Goal: Information Seeking & Learning: Understand process/instructions

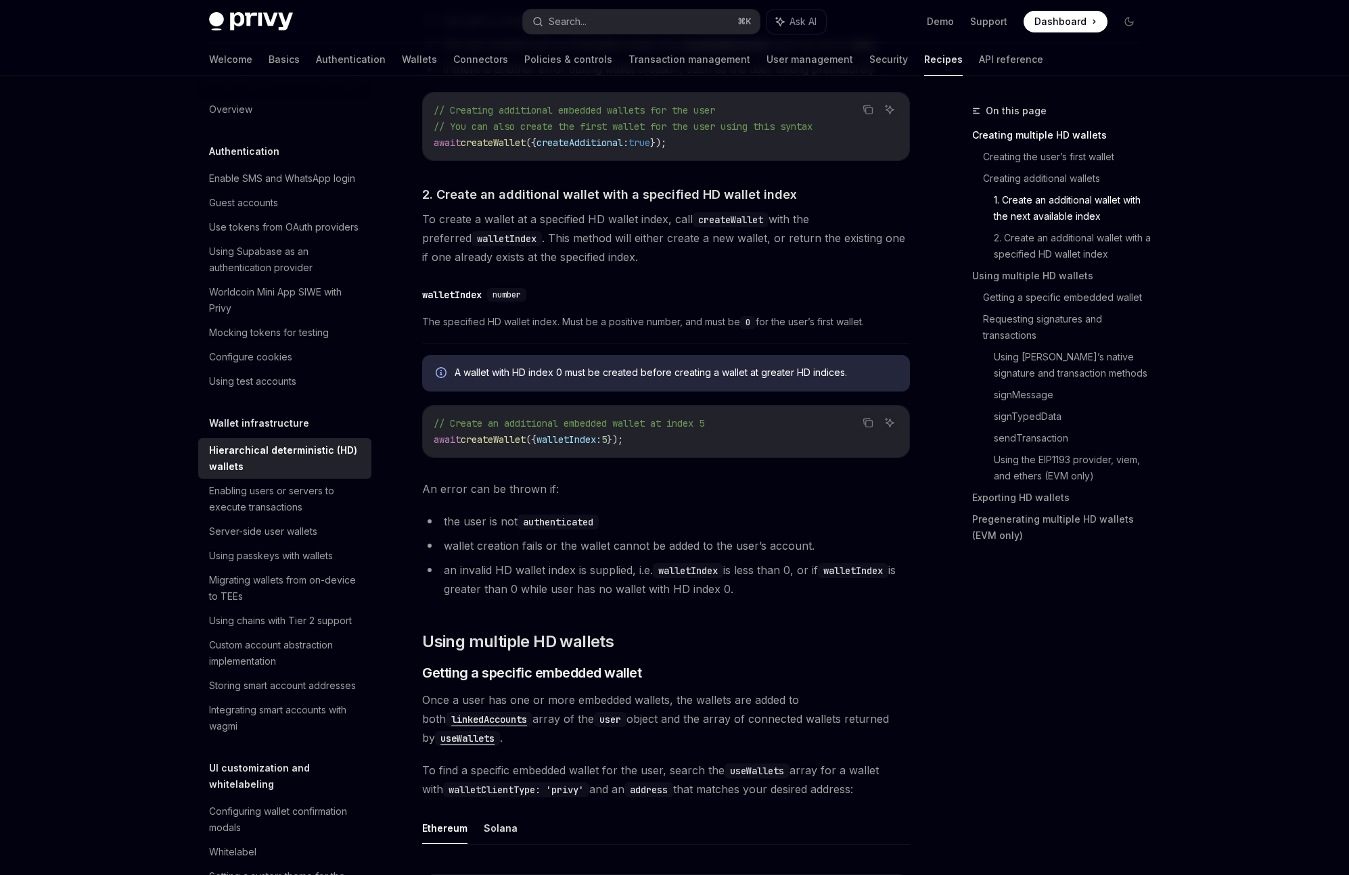
scroll to position [1063, 0]
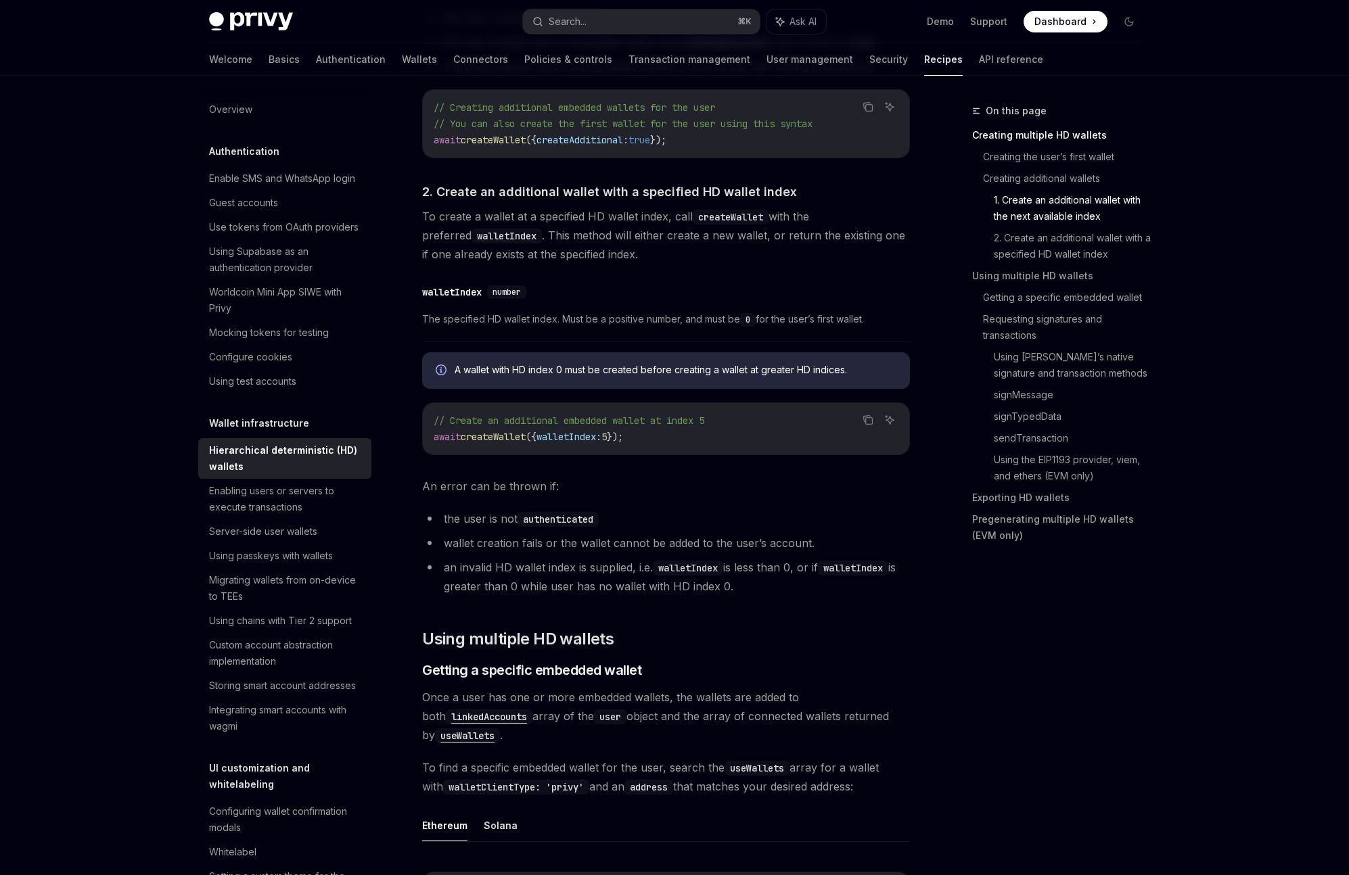
click at [697, 591] on li "an invalid HD wallet index is supplied, i.e. walletIndex is less than 0, or if …" at bounding box center [666, 577] width 488 height 38
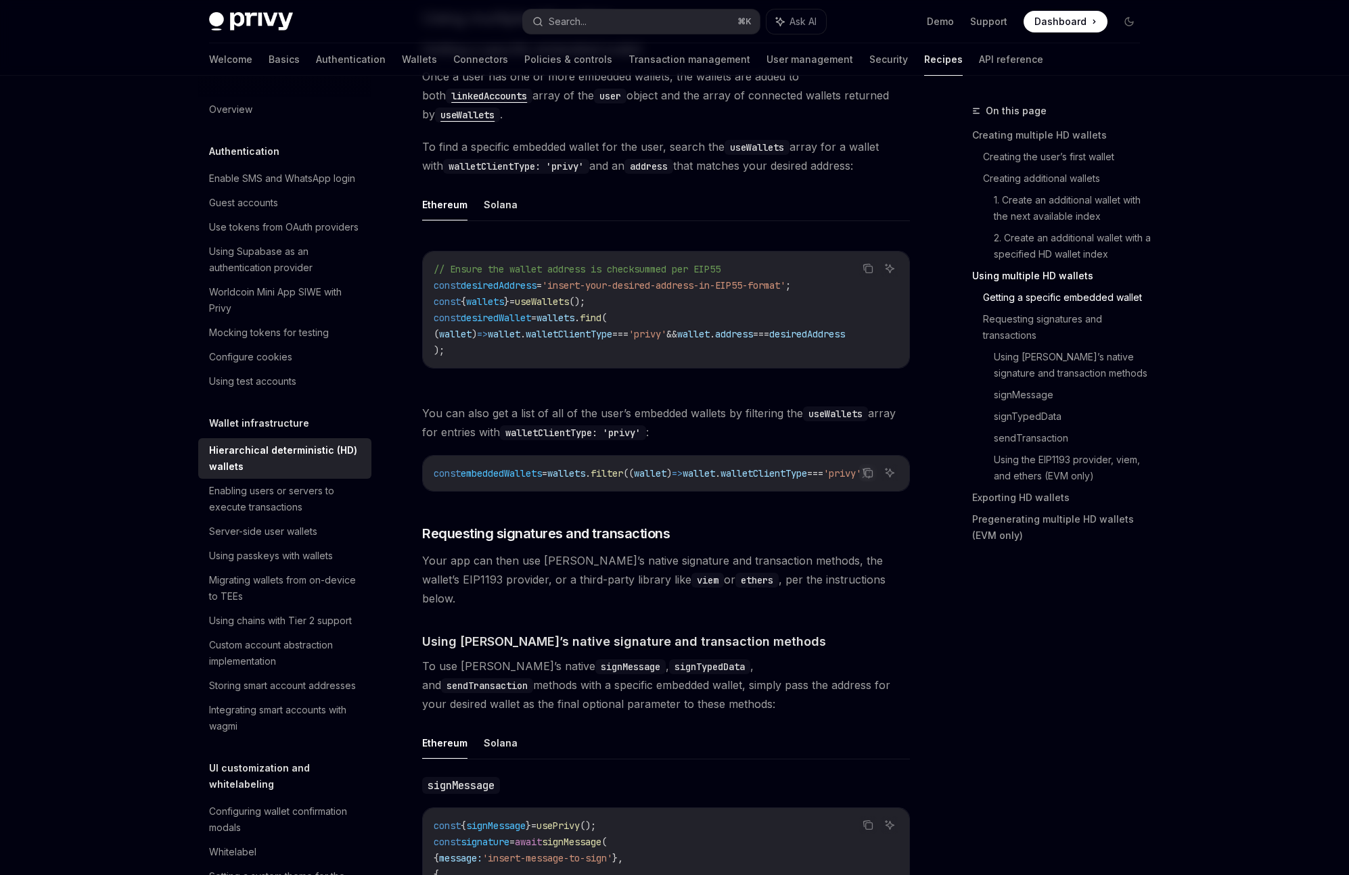
scroll to position [1847, 0]
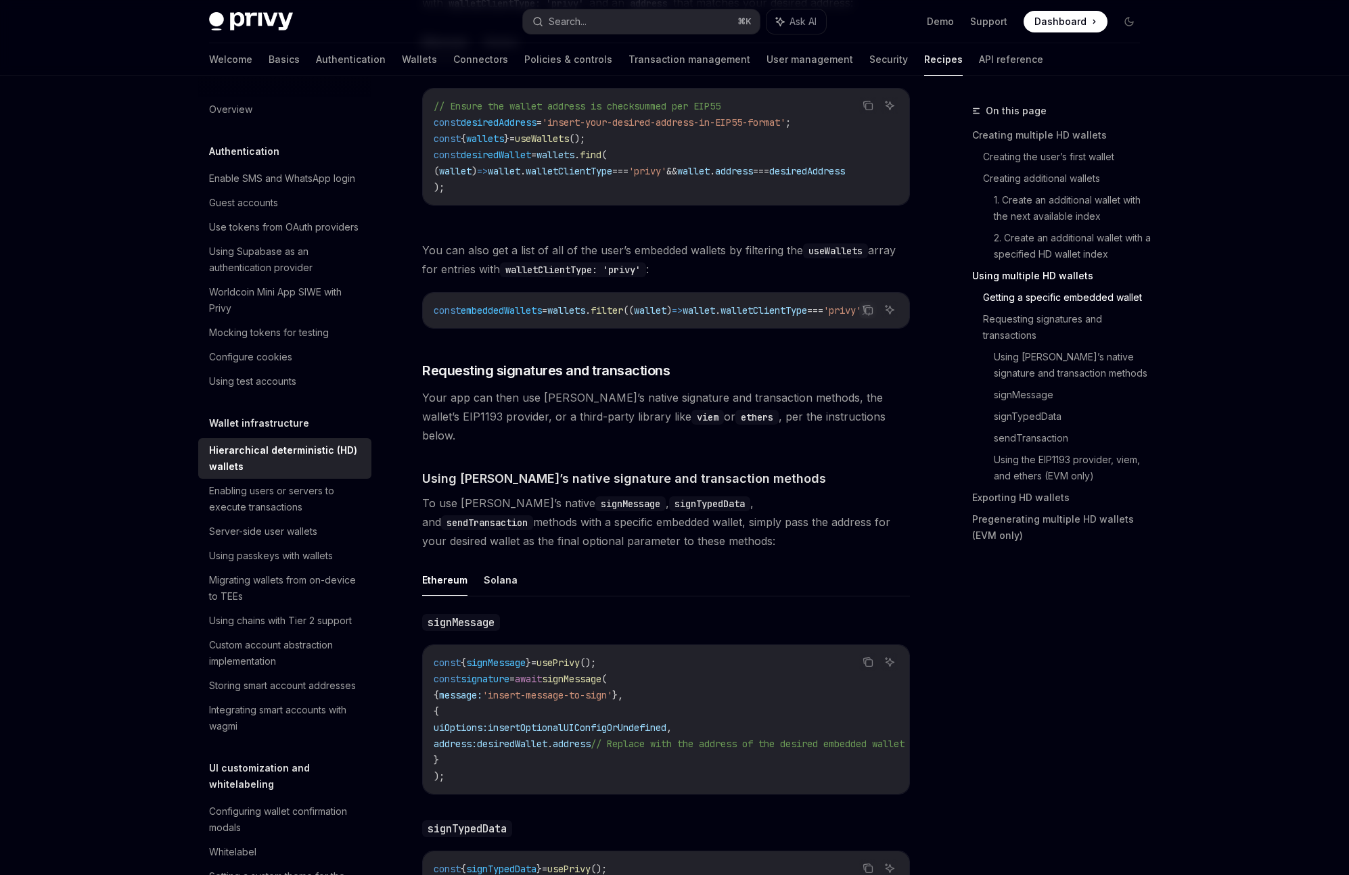
click at [697, 591] on div "Ethereum Solana ​ signMessage Copy Ask AI const { signMessage } = usePrivy (); …" at bounding box center [666, 856] width 488 height 584
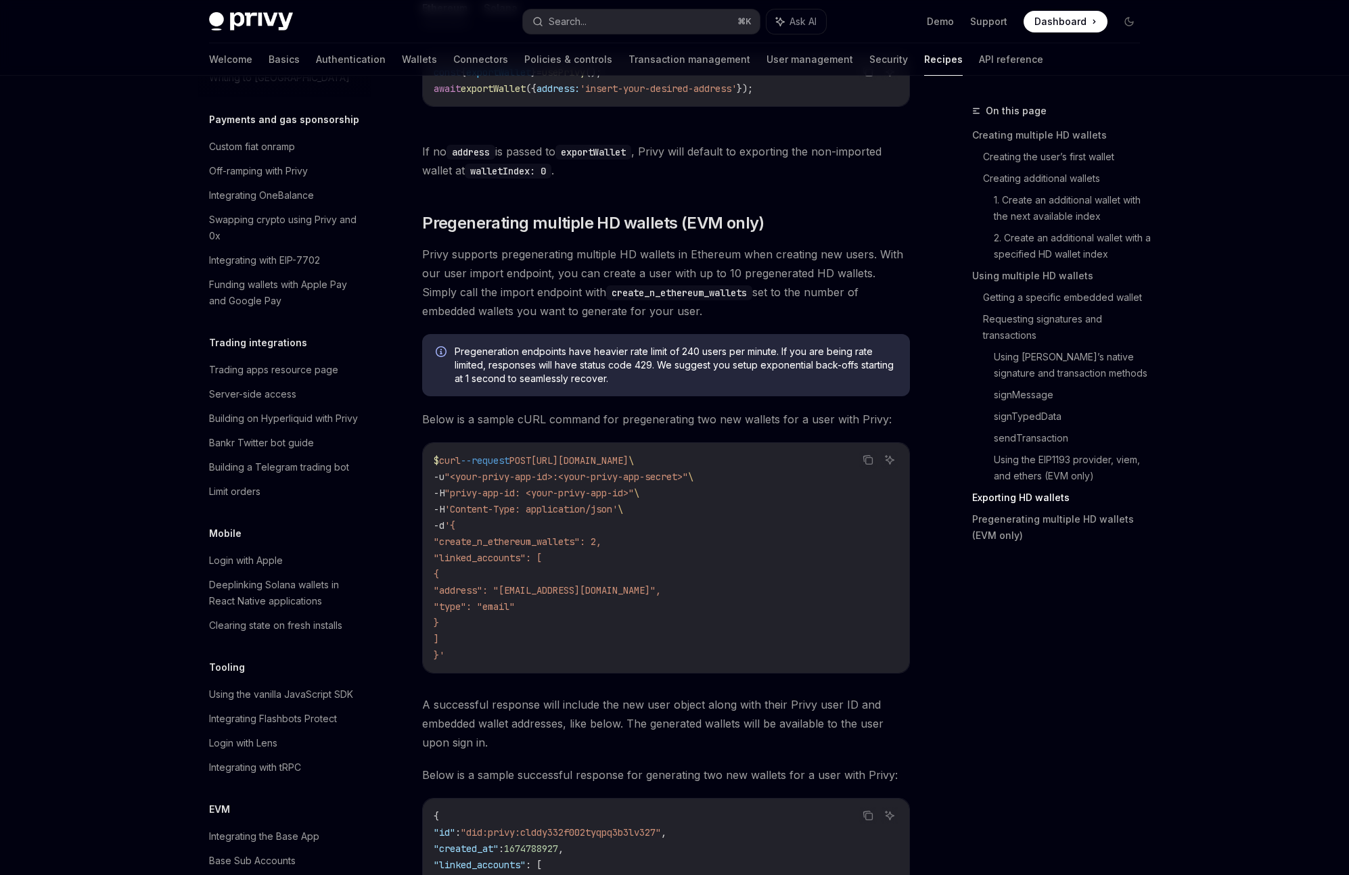
scroll to position [3351, 0]
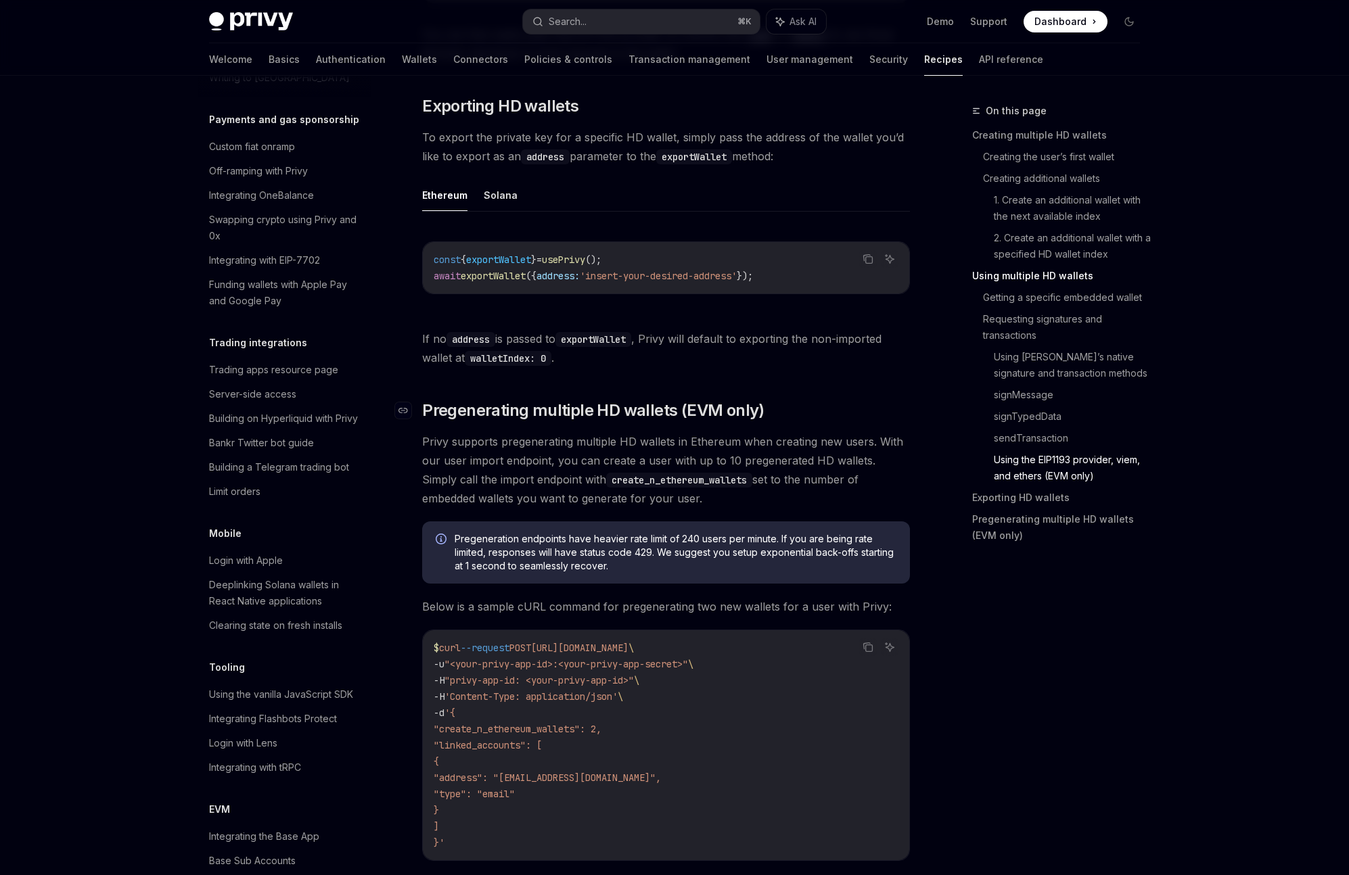
click at [484, 419] on span "Pregenerating multiple HD wallets (EVM only)" at bounding box center [593, 411] width 342 height 22
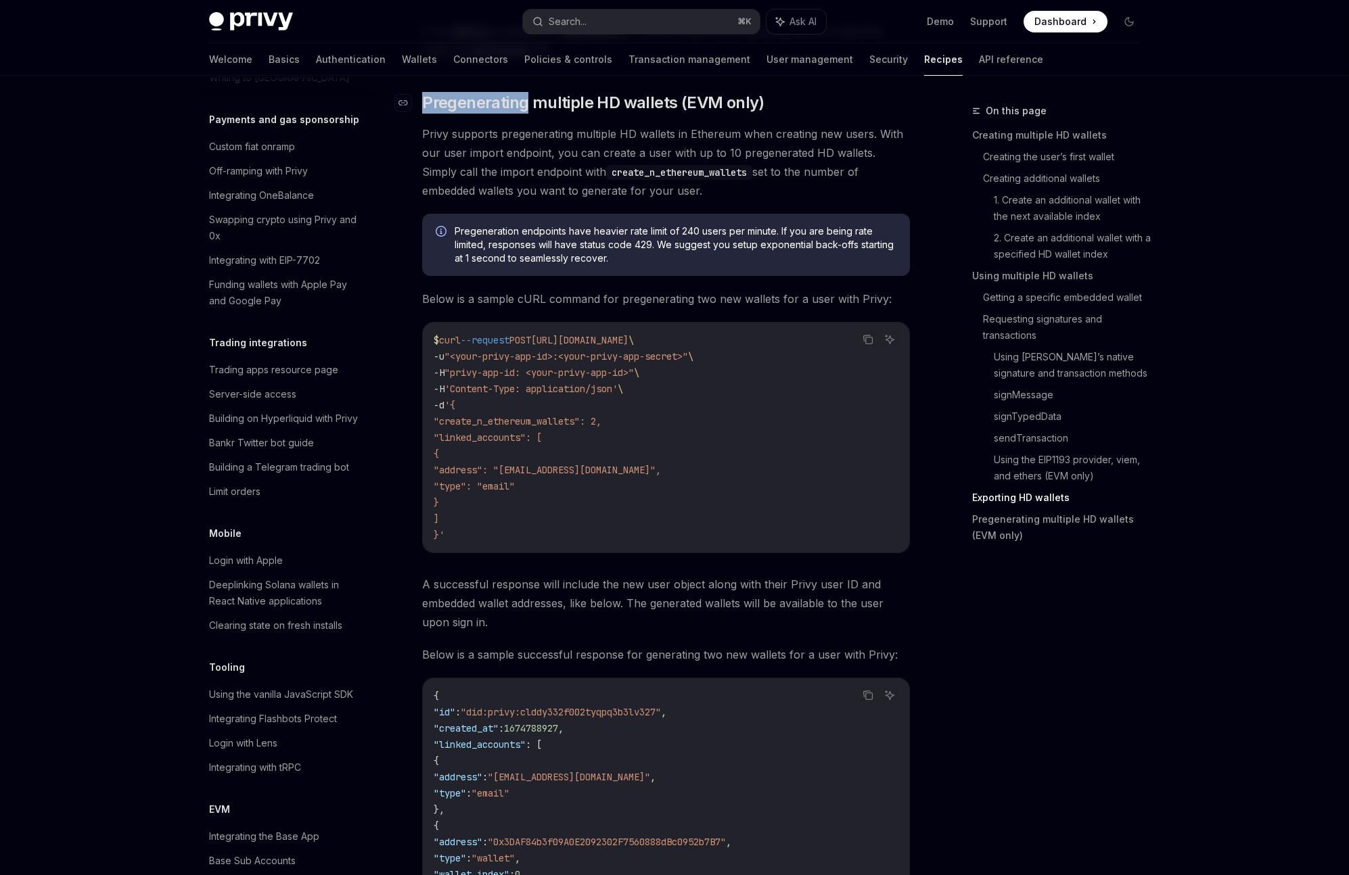
scroll to position [3662, 0]
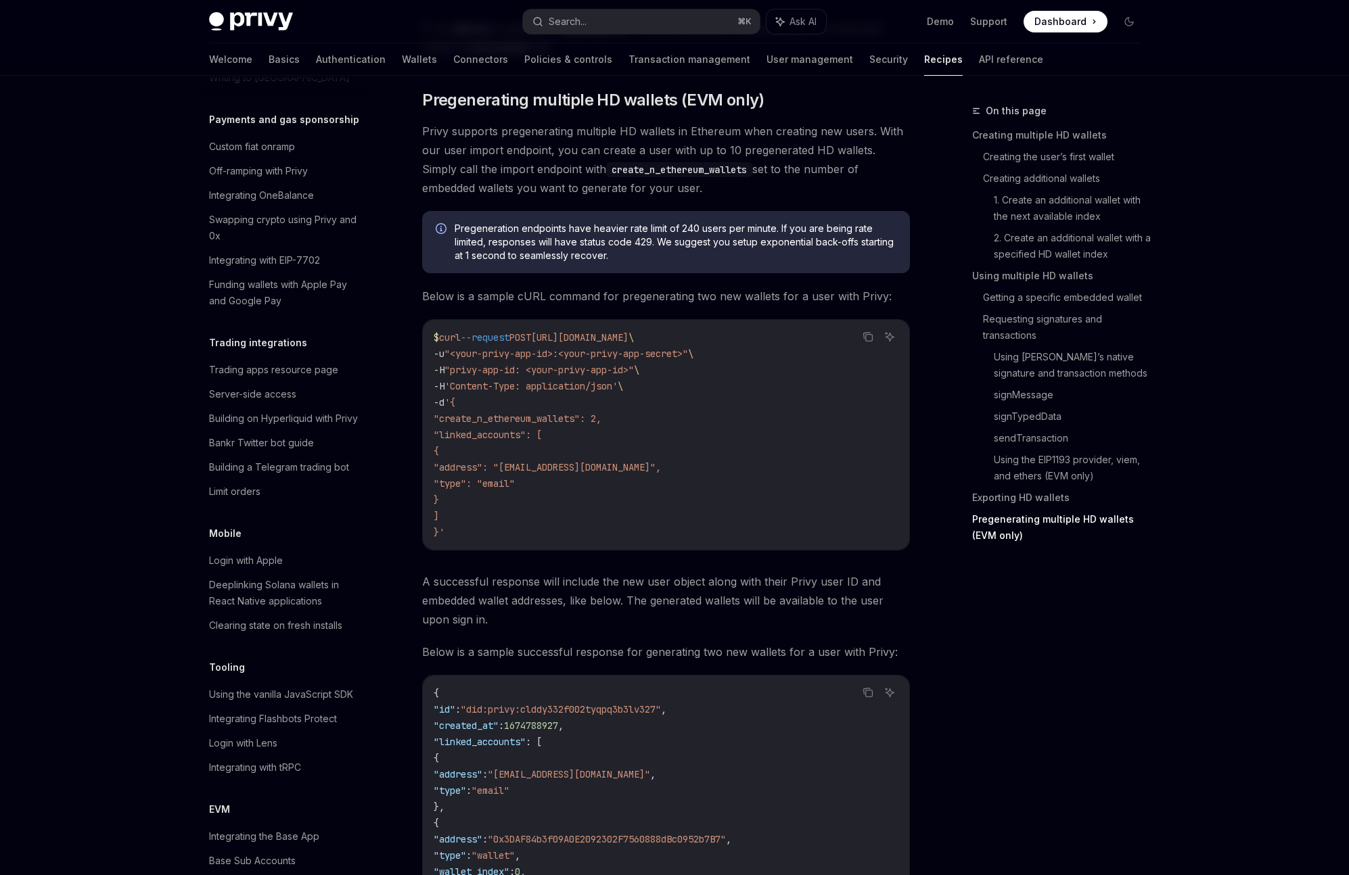
click at [626, 175] on code "create_n_ethereum_wallets" at bounding box center [679, 169] width 146 height 15
copy h2 "​ Pregenerating multiple HD wallets"
drag, startPoint x: 681, startPoint y: 117, endPoint x: 422, endPoint y: 118, distance: 258.4
click at [422, 111] on span "Pregenerating multiple HD wallets (EVM only)" at bounding box center [593, 100] width 342 height 22
click at [748, 629] on span "A successful response will include the new user object along with their Privy u…" at bounding box center [666, 600] width 488 height 57
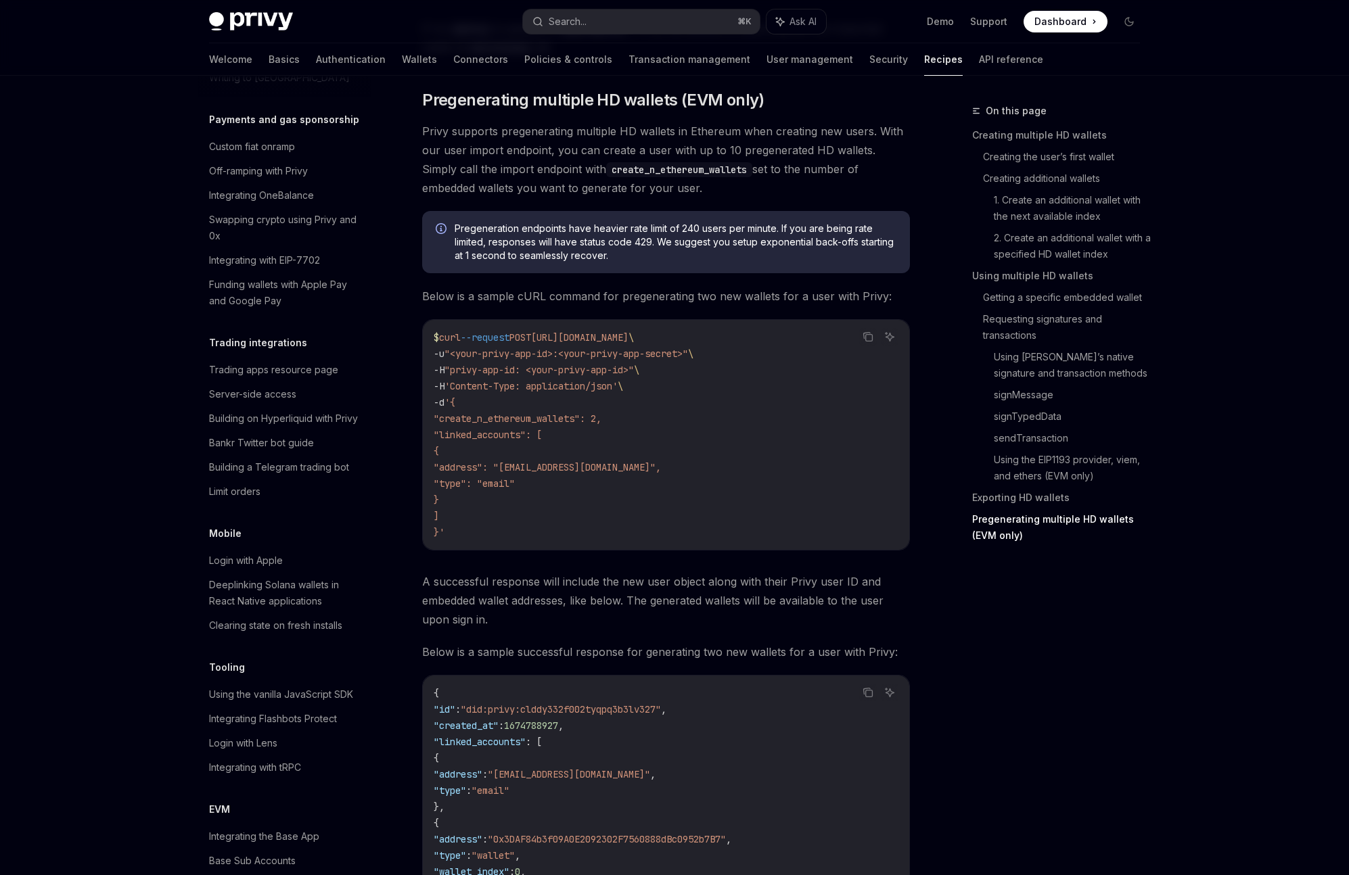
click at [745, 487] on code "$ curl --request POST [URL][DOMAIN_NAME] \ -u "<your-privy-app-id>:<your-privy-…" at bounding box center [666, 434] width 465 height 211
click at [719, 304] on span "Below is a sample cURL command for pregenerating two new wallets for a user wit…" at bounding box center [666, 296] width 488 height 19
drag, startPoint x: 574, startPoint y: 270, endPoint x: 592, endPoint y: 270, distance: 18.3
click at [592, 262] on span "Pregeneration endpoints have heavier rate limit of 240 users per minute. If you…" at bounding box center [676, 242] width 442 height 41
copy span "eco"
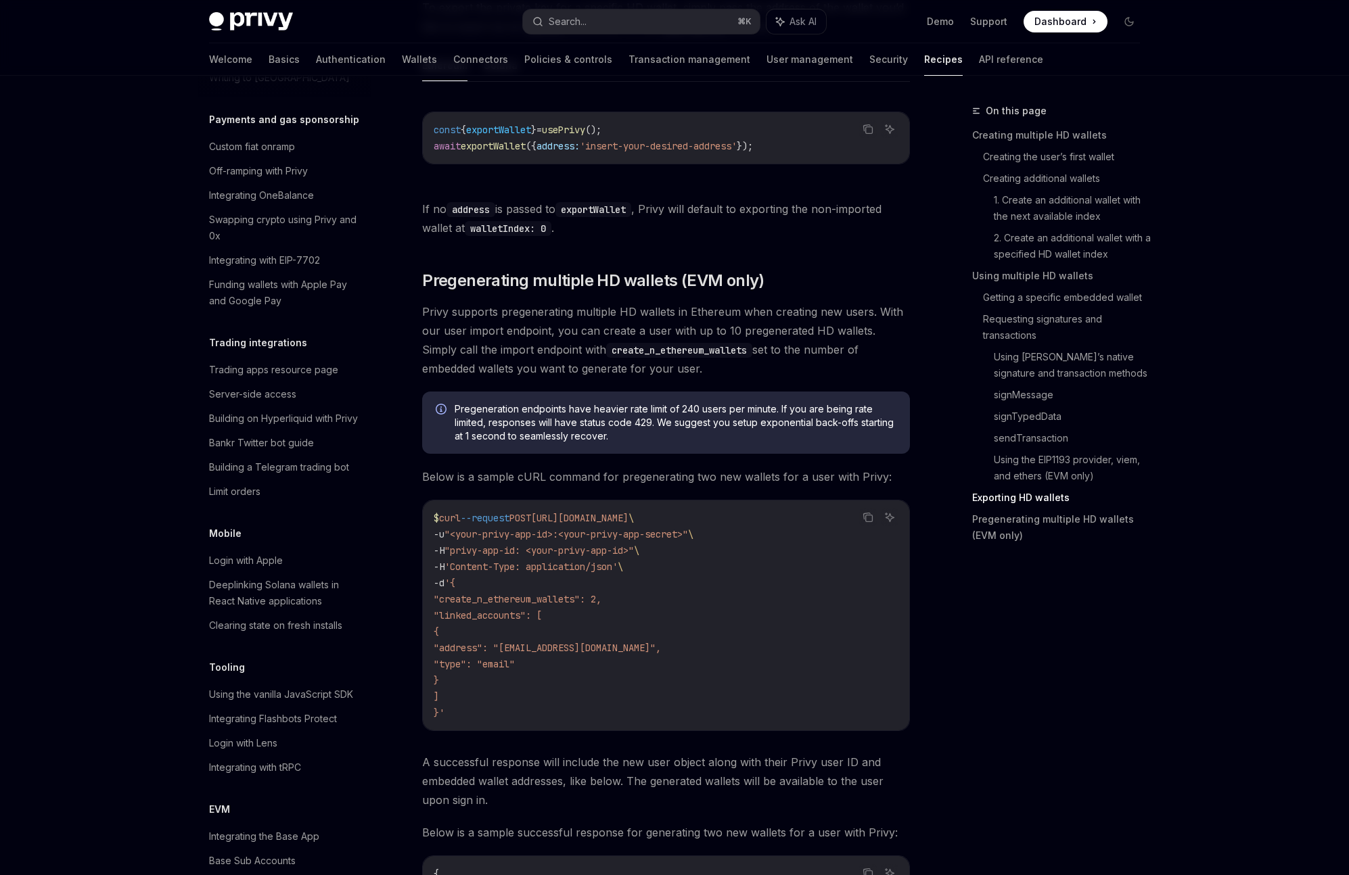
click at [658, 340] on span "Privy supports pregenerating multiple HD wallets in Ethereum when creating new …" at bounding box center [666, 340] width 488 height 76
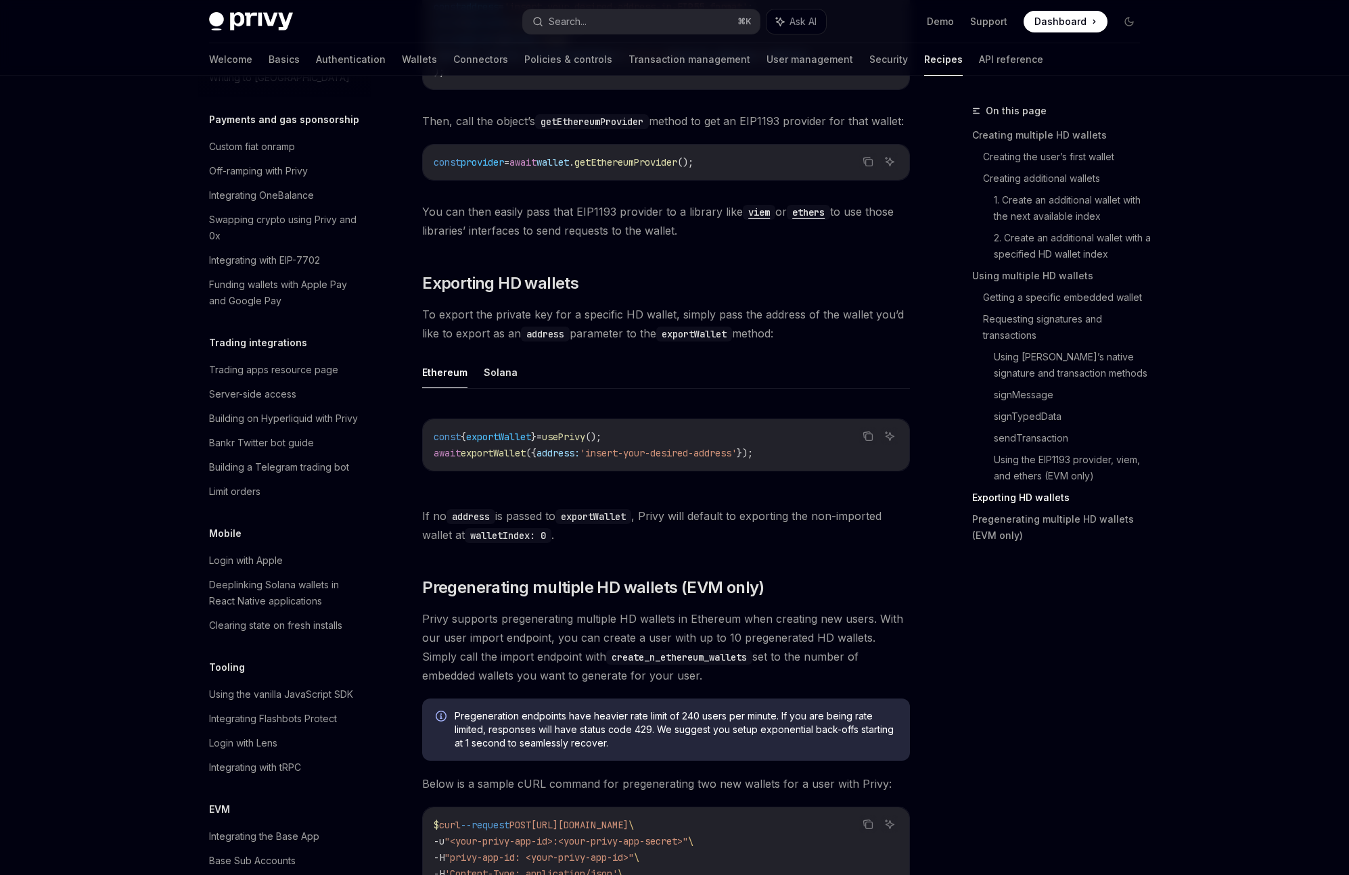
scroll to position [2946, 0]
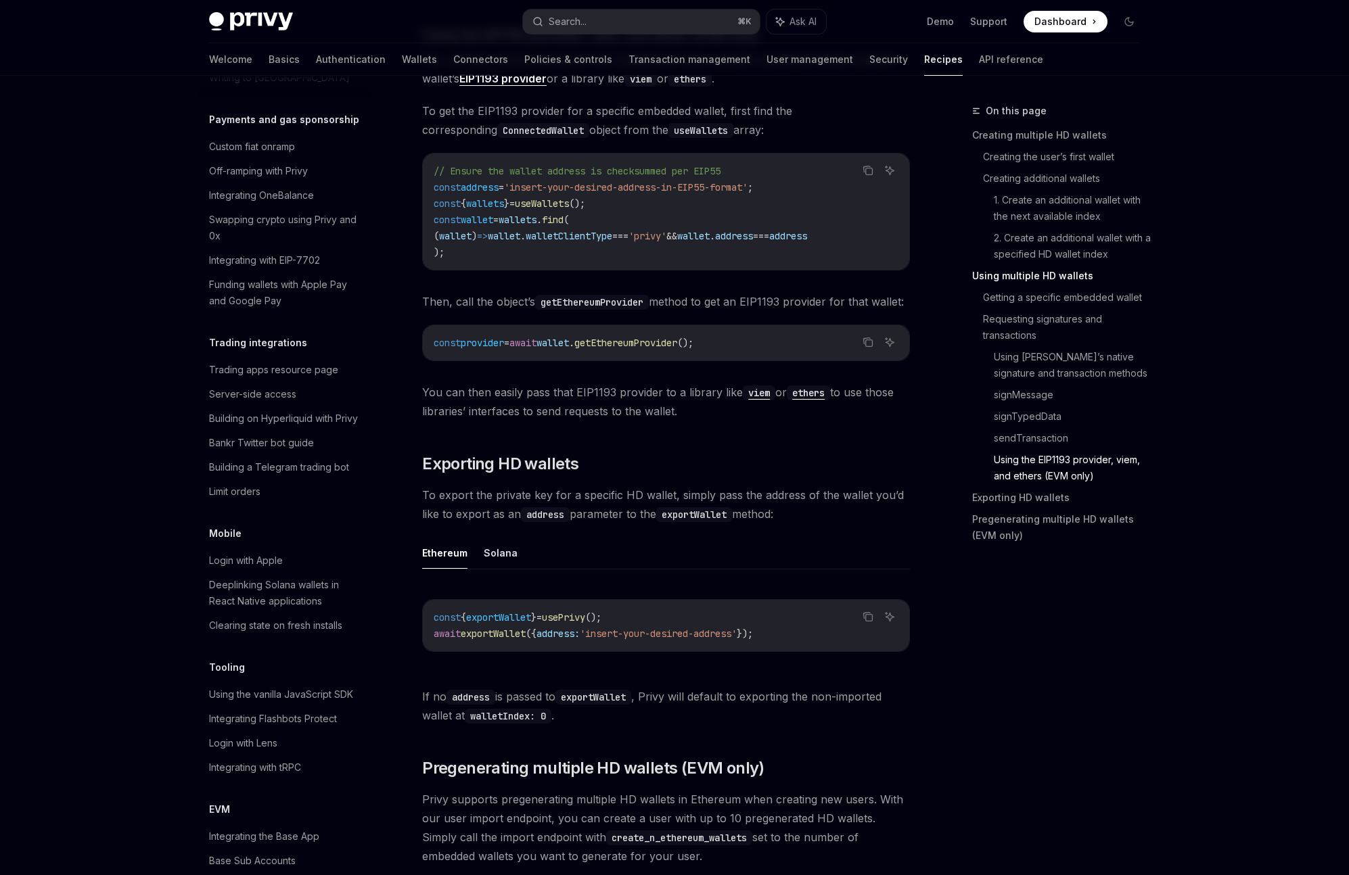
scroll to position [2552, 0]
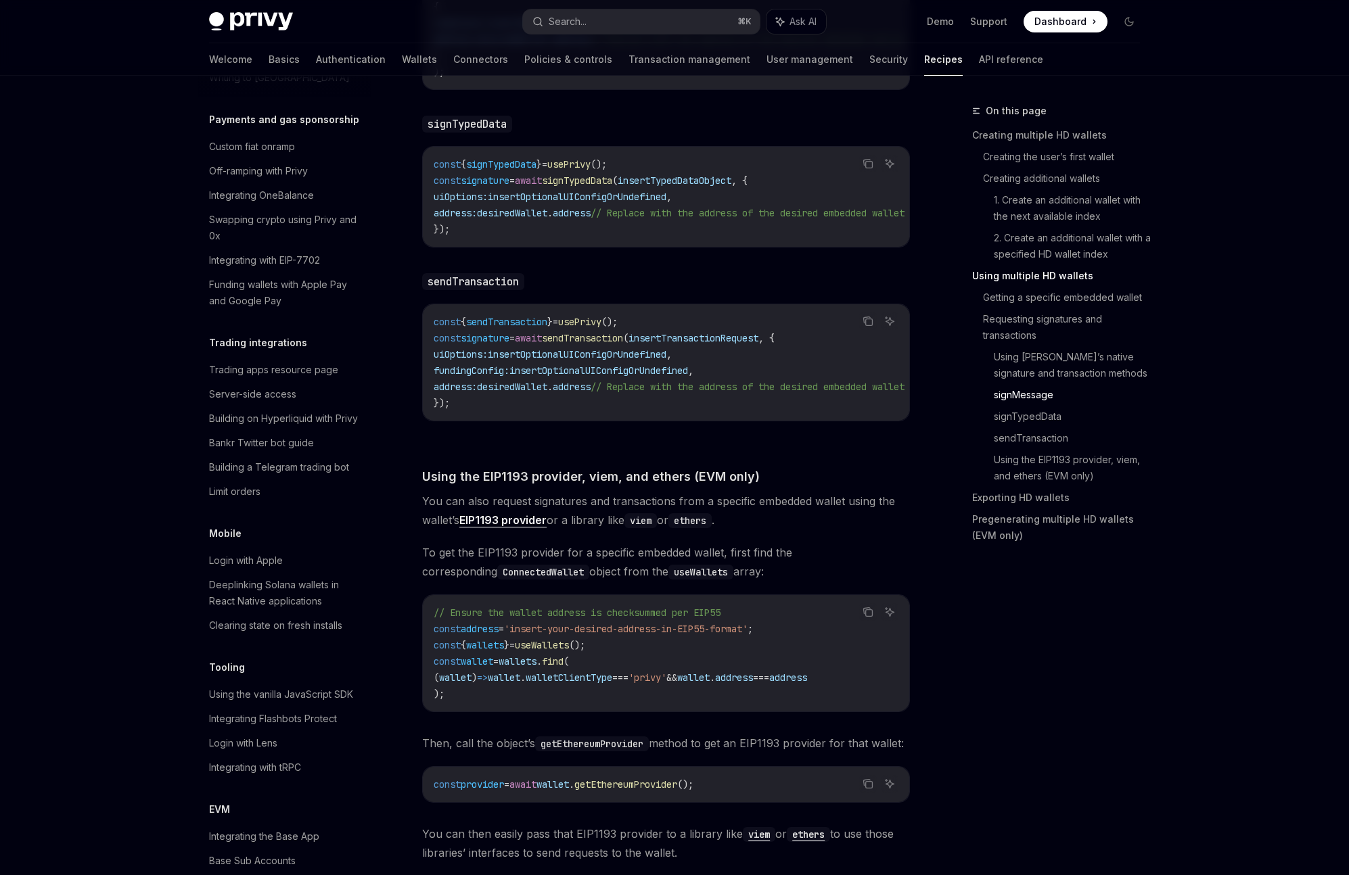
click at [613, 501] on span "You can also request signatures and transactions from a specific embedded walle…" at bounding box center [666, 511] width 488 height 38
